Goal: Task Accomplishment & Management: Use online tool/utility

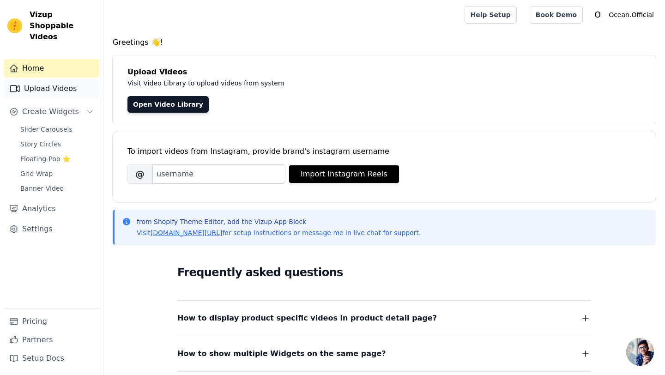
click at [42, 79] on link "Upload Videos" at bounding box center [52, 88] width 96 height 18
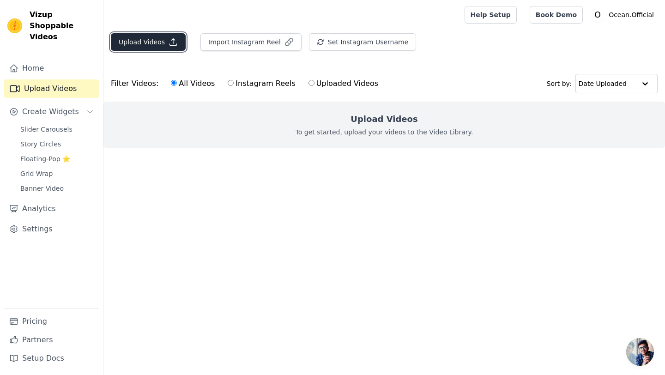
click at [158, 39] on button "Upload Videos" at bounding box center [148, 42] width 75 height 18
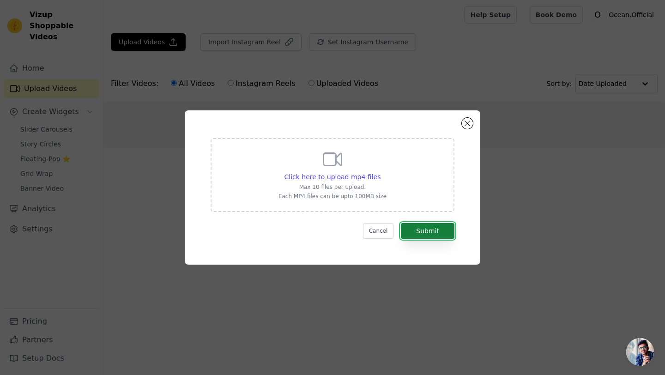
click at [425, 228] on button "Submit" at bounding box center [428, 231] width 54 height 16
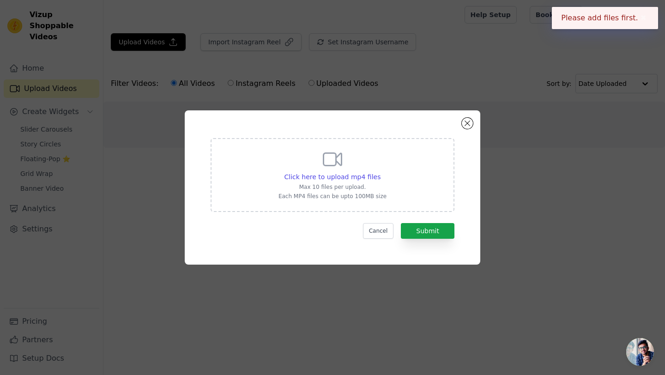
click at [372, 188] on p "Max 10 files per upload." at bounding box center [333, 186] width 108 height 7
click at [380, 172] on input "Click here to upload mp4 files Max 10 files per upload. Each MP4 files can be u…" at bounding box center [380, 172] width 0 height 0
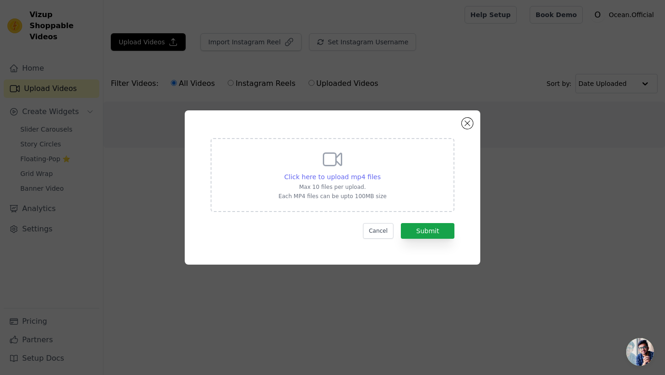
click at [340, 176] on span "Click here to upload mp4 files" at bounding box center [333, 176] width 97 height 7
click at [380, 172] on input "Click here to upload mp4 files Max 10 files per upload. Each MP4 files can be u…" at bounding box center [380, 172] width 0 height 0
type input "C:\fakepath\07.MP4"
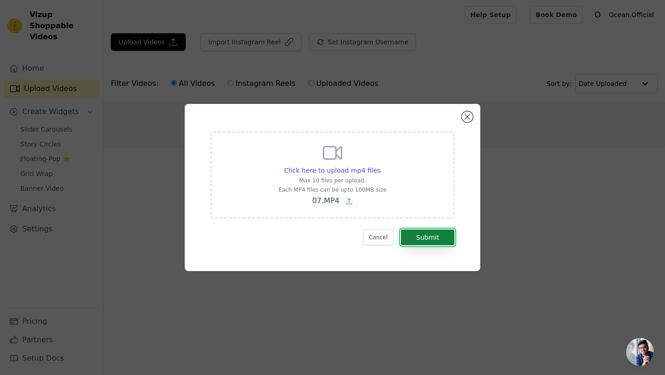
click at [421, 233] on button "Submit" at bounding box center [428, 238] width 54 height 16
